Goal: Transaction & Acquisition: Purchase product/service

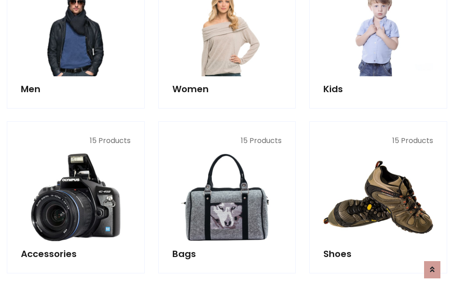
scroll to position [304, 0]
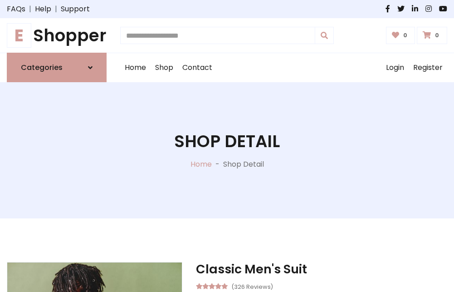
click at [57, 35] on h1 "E Shopper" at bounding box center [57, 35] width 100 height 20
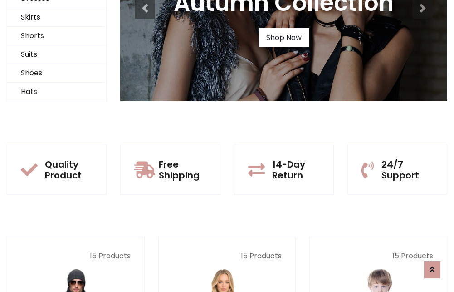
scroll to position [88, 0]
